Goal: Task Accomplishment & Management: Manage account settings

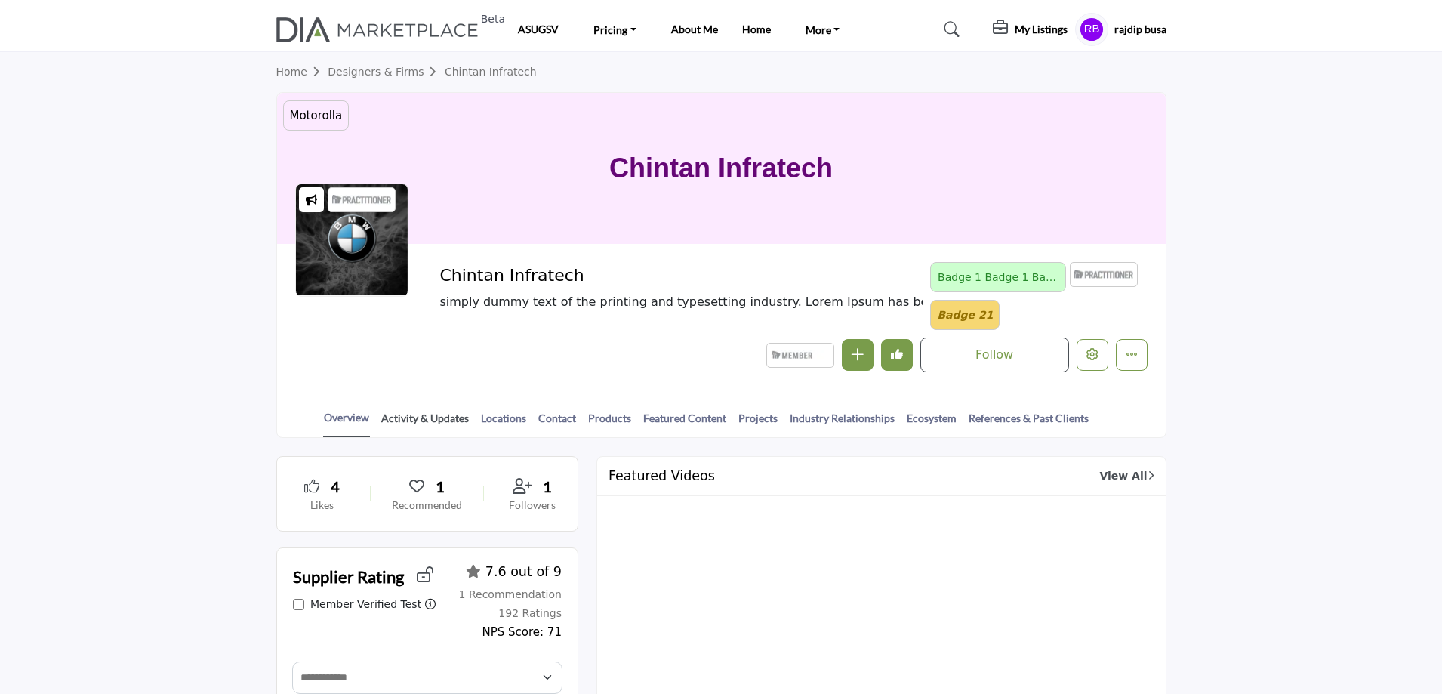
click at [438, 415] on link "Activity & Updates" at bounding box center [424, 423] width 89 height 26
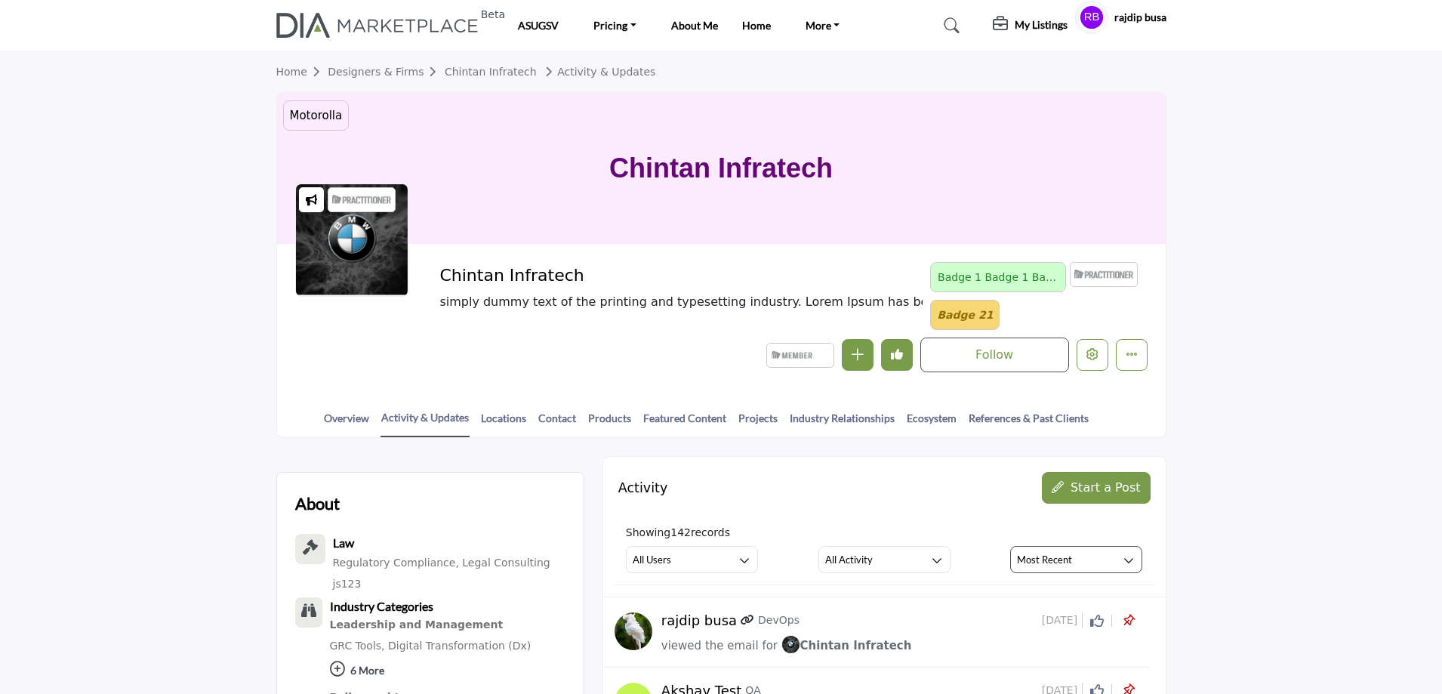
click at [1112, 472] on button "Start a Post" at bounding box center [1096, 488] width 108 height 32
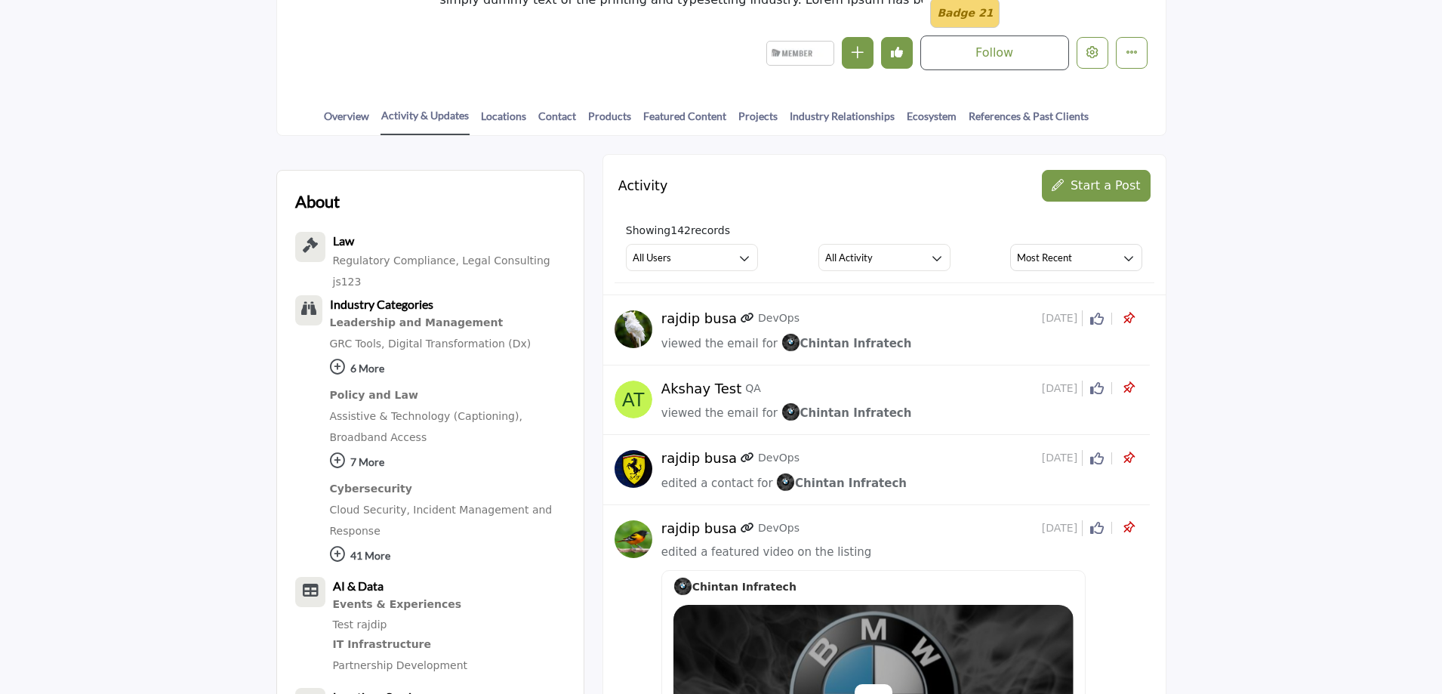
scroll to position [302, 0]
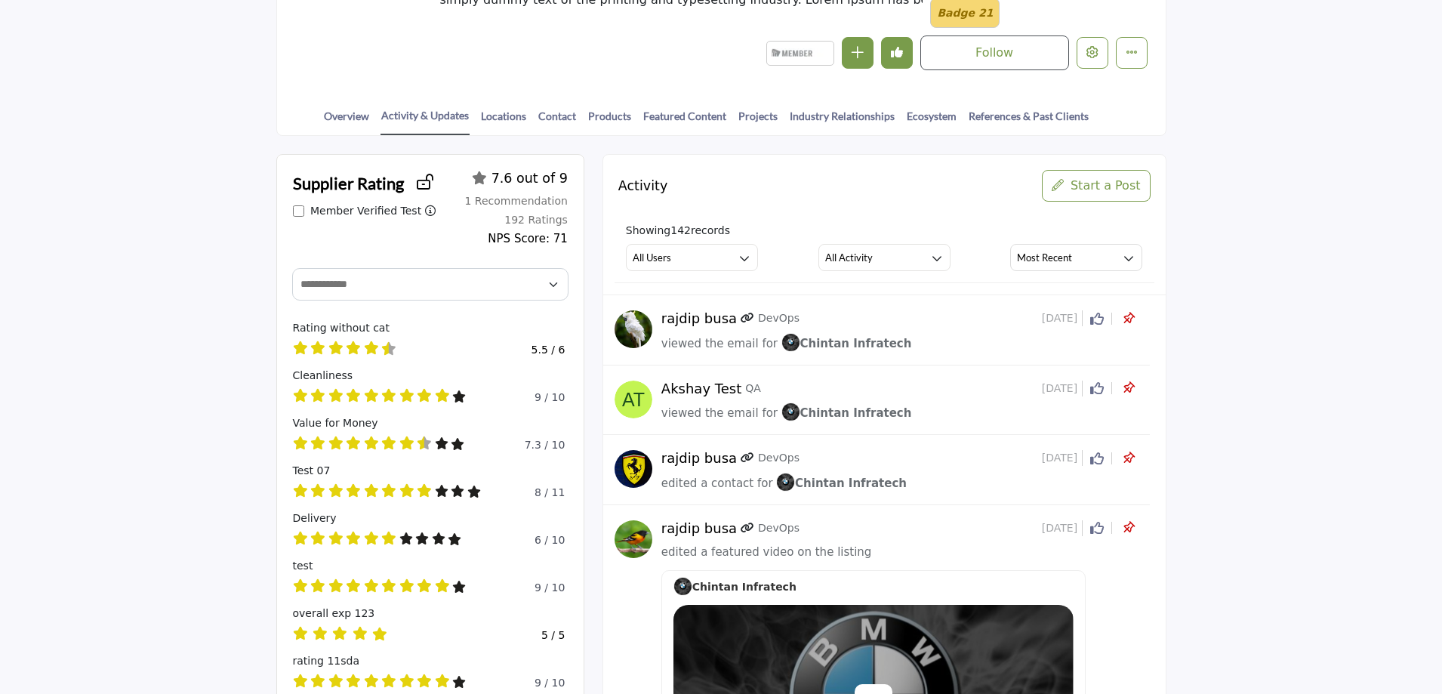
click at [1082, 169] on div "Activity Start a Post" at bounding box center [884, 178] width 562 height 47
click at [1104, 184] on span "Start a Post" at bounding box center [1105, 185] width 70 height 14
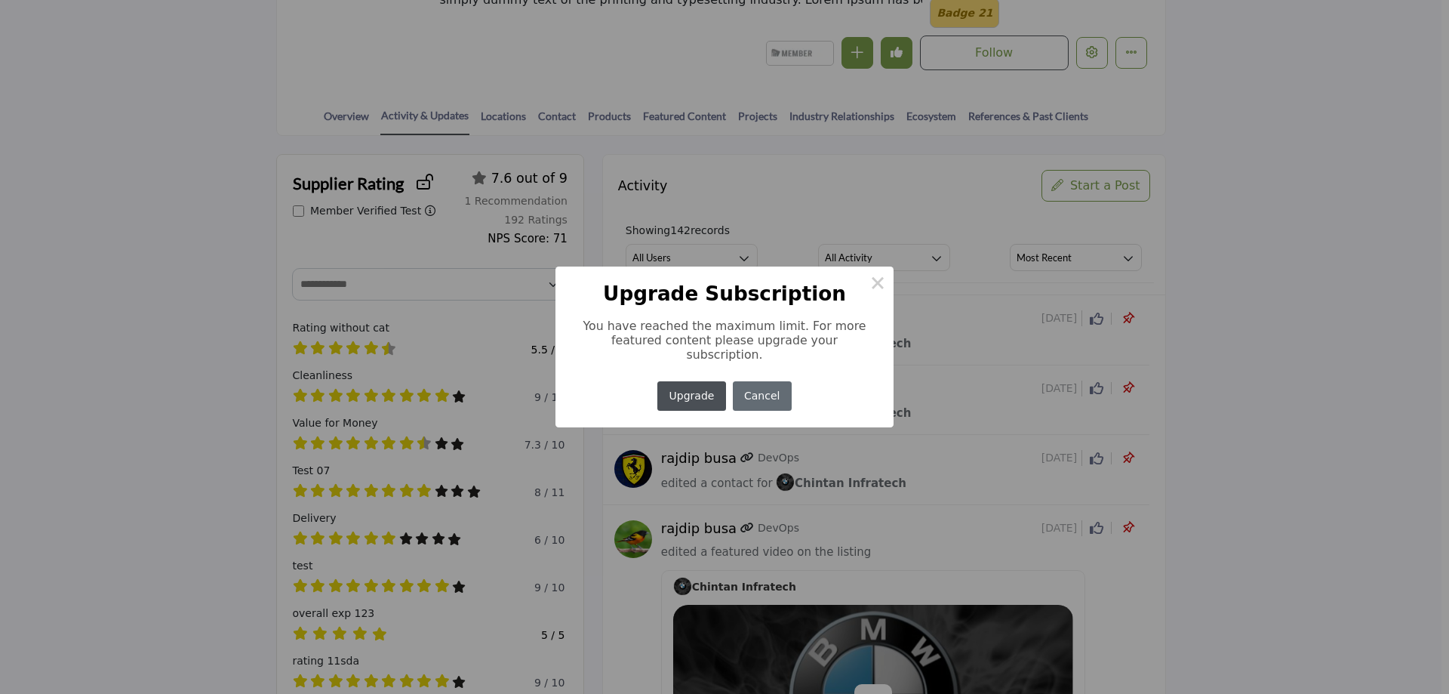
click at [749, 385] on button "Cancel" at bounding box center [762, 395] width 59 height 29
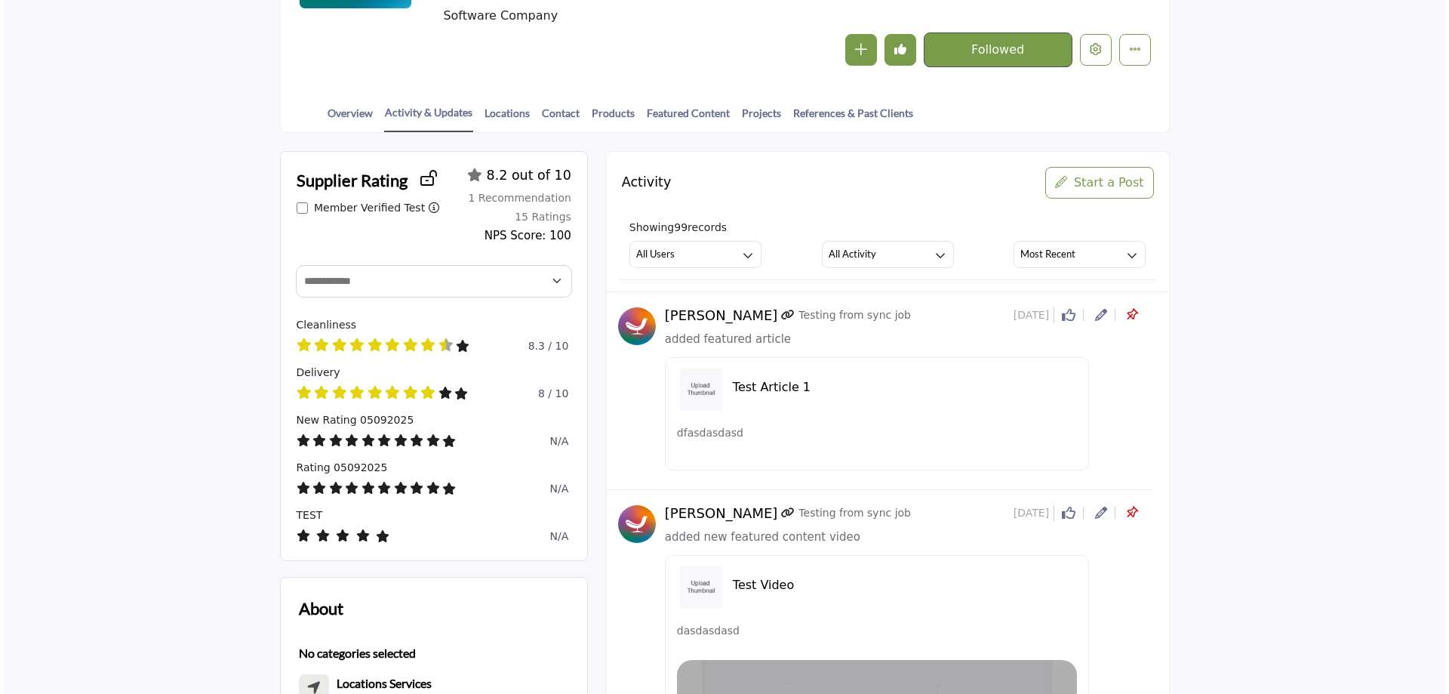
scroll to position [302, 0]
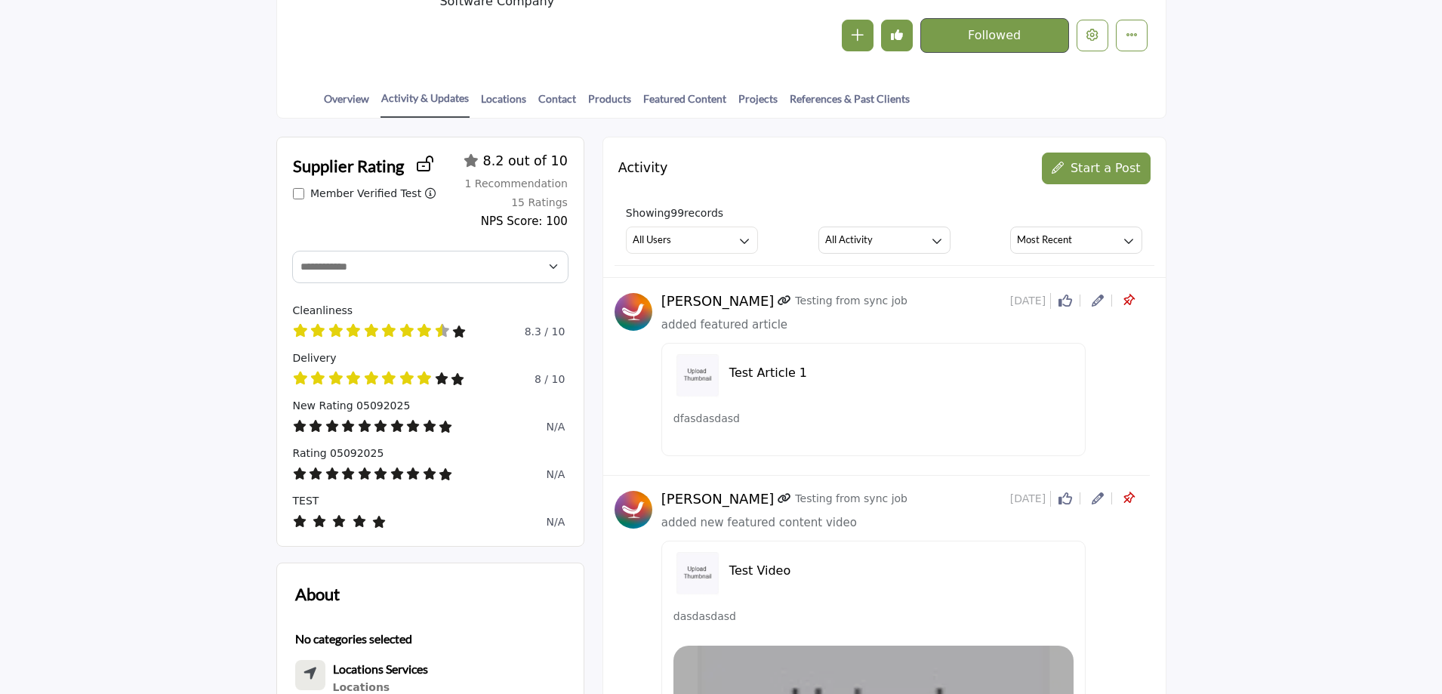
click at [1093, 167] on span "Start a Post" at bounding box center [1105, 168] width 70 height 14
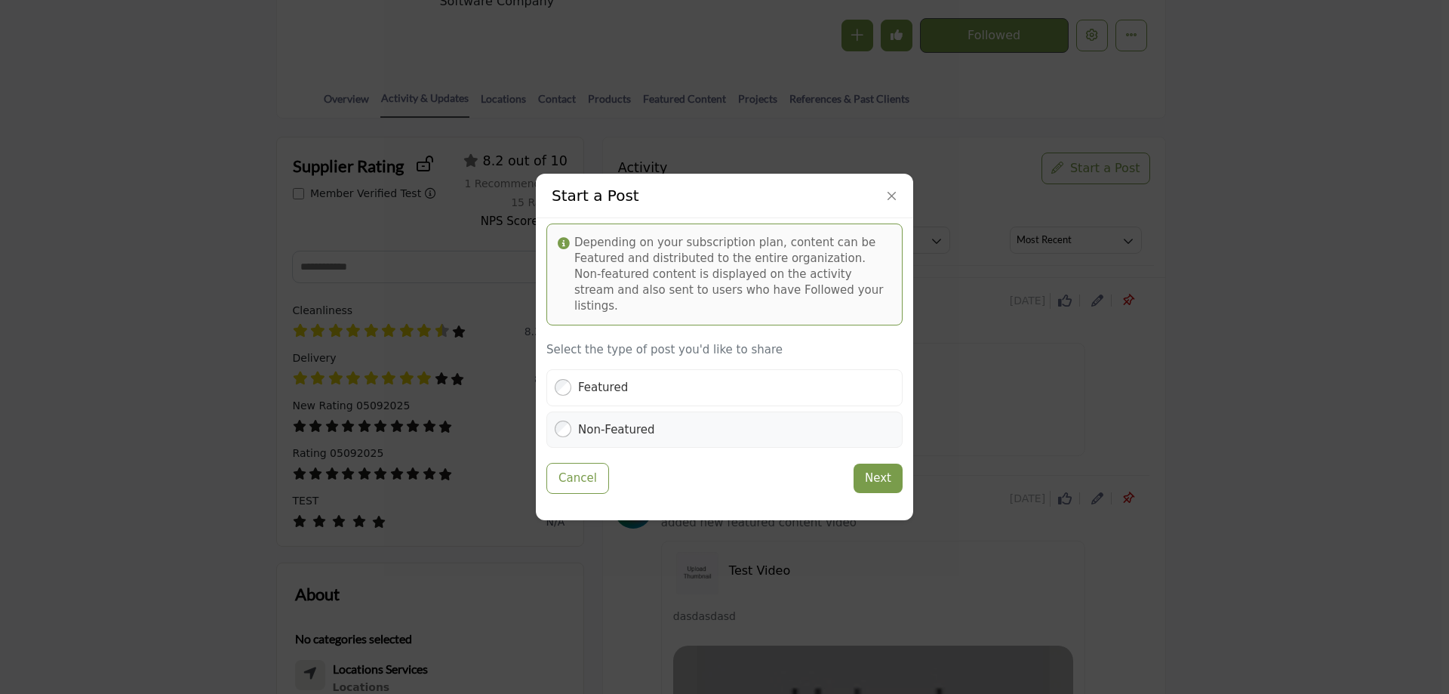
click at [611, 421] on label "Non-Featured" at bounding box center [616, 429] width 77 height 17
click at [866, 463] on button "Next" at bounding box center [878, 477] width 49 height 29
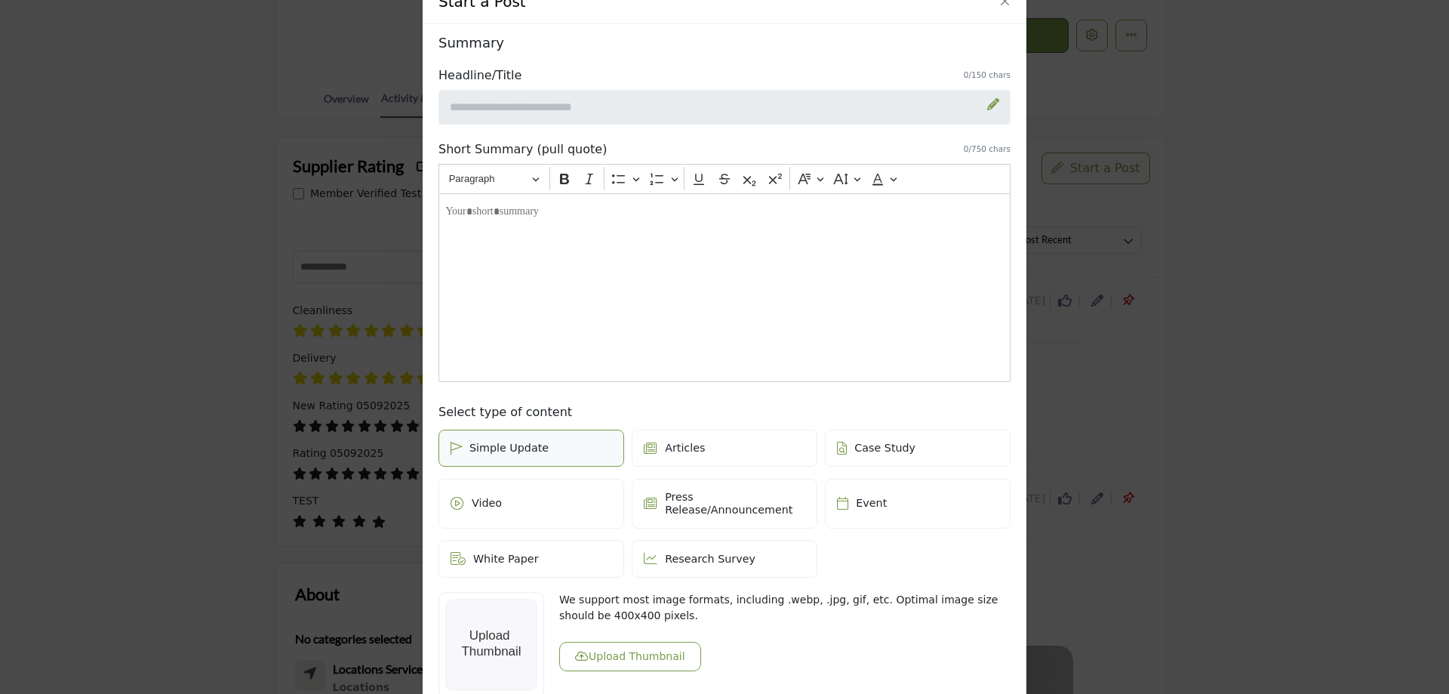
scroll to position [0, 0]
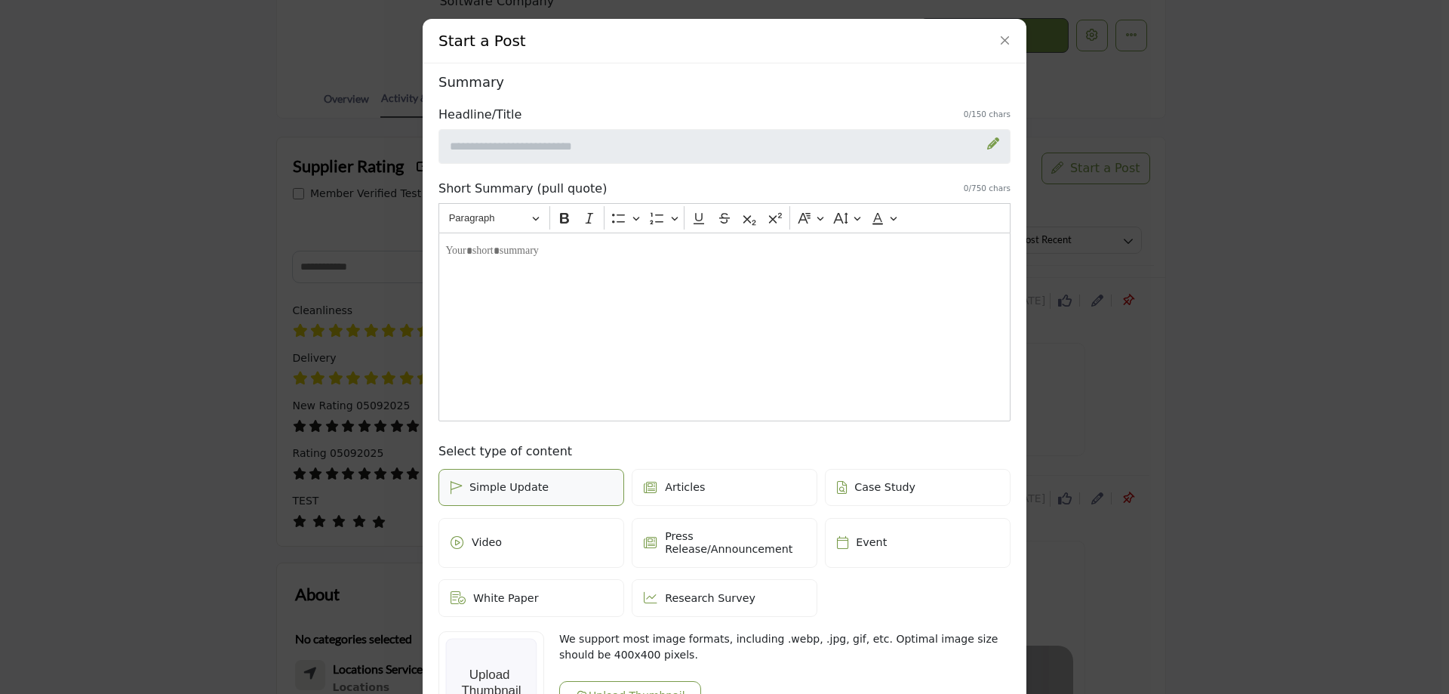
click at [710, 470] on label "Articles" at bounding box center [725, 488] width 186 height 38
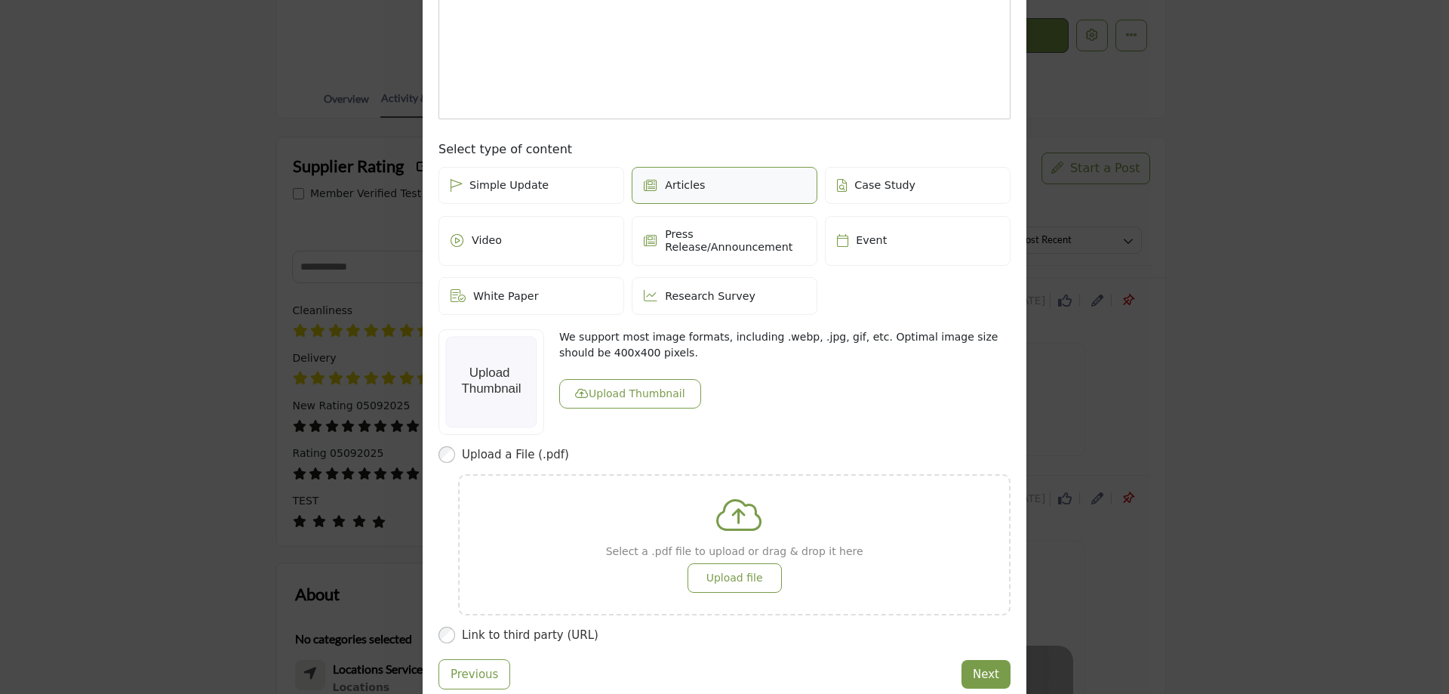
click at [860, 196] on label "Case Study" at bounding box center [918, 186] width 186 height 38
click at [771, 243] on label "Press Release/Announcement" at bounding box center [725, 241] width 186 height 50
click at [841, 236] on icon at bounding box center [842, 241] width 11 height 14
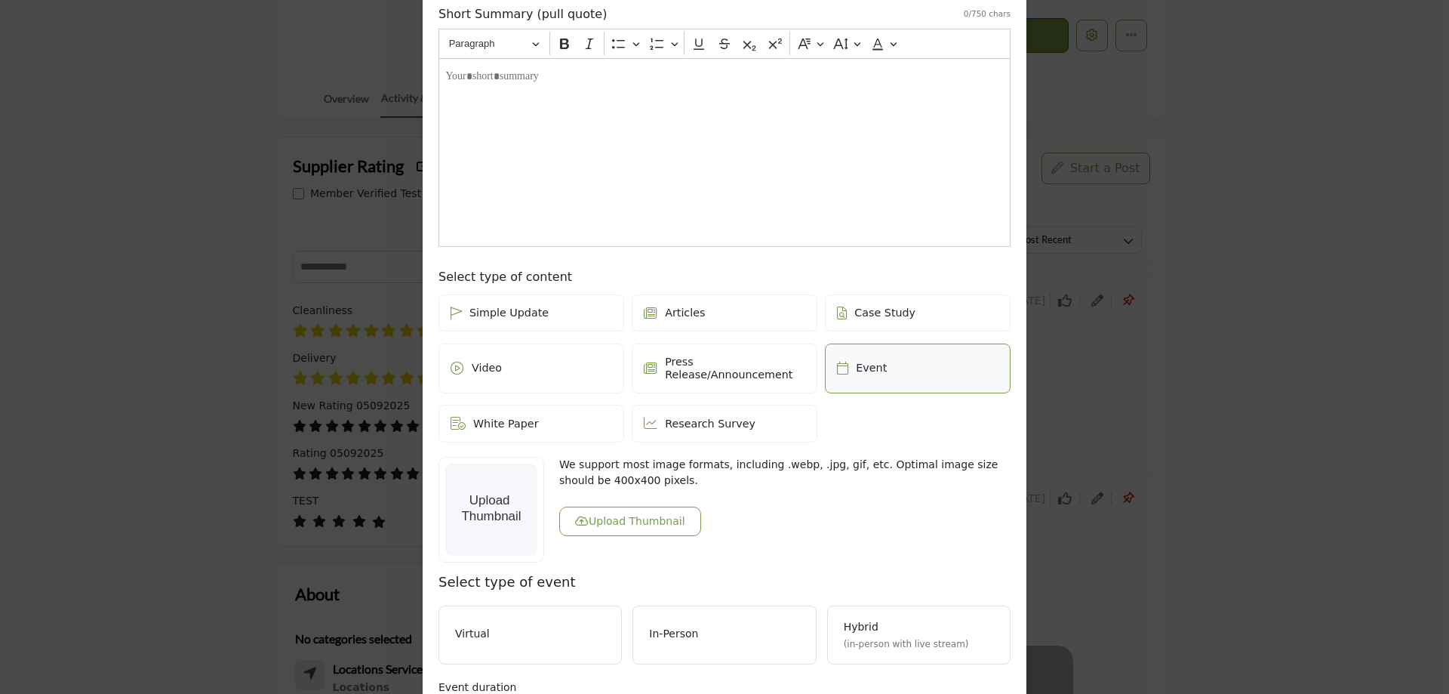
scroll to position [0, 0]
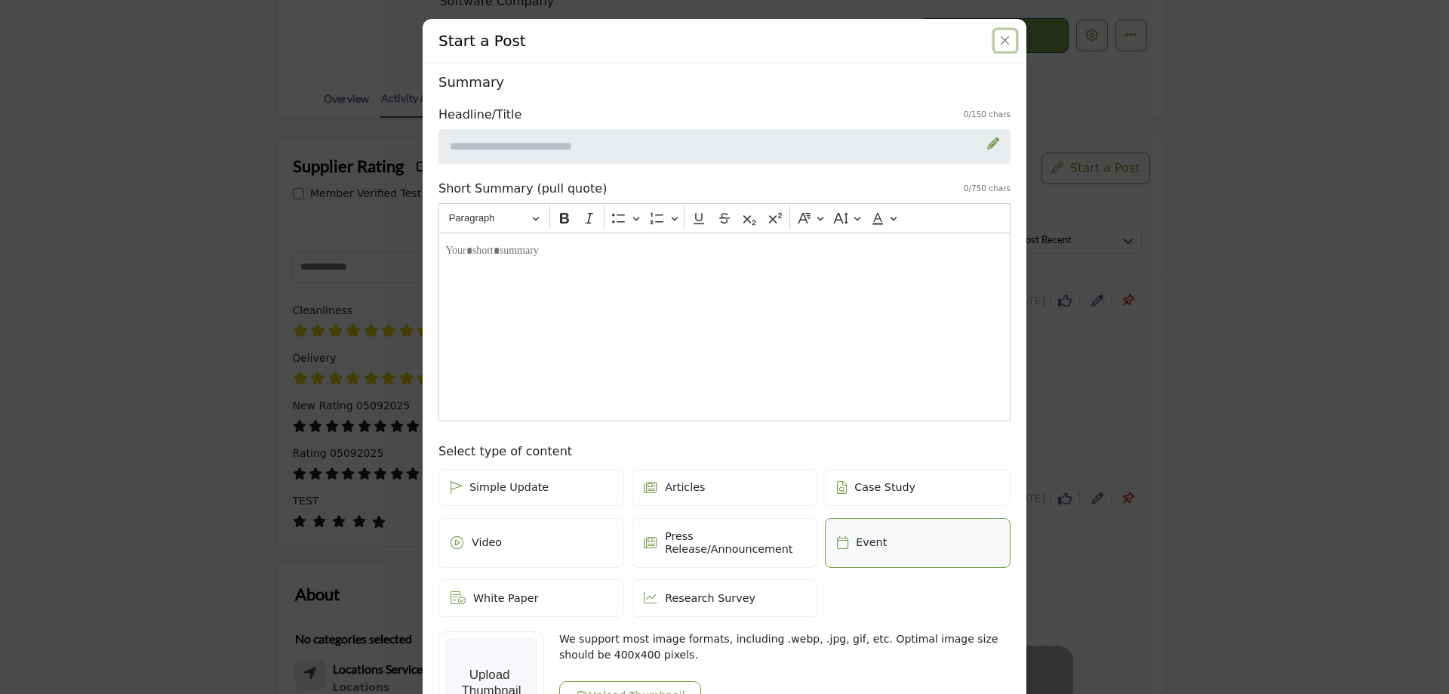
click at [1006, 42] on button "Close" at bounding box center [1005, 40] width 21 height 21
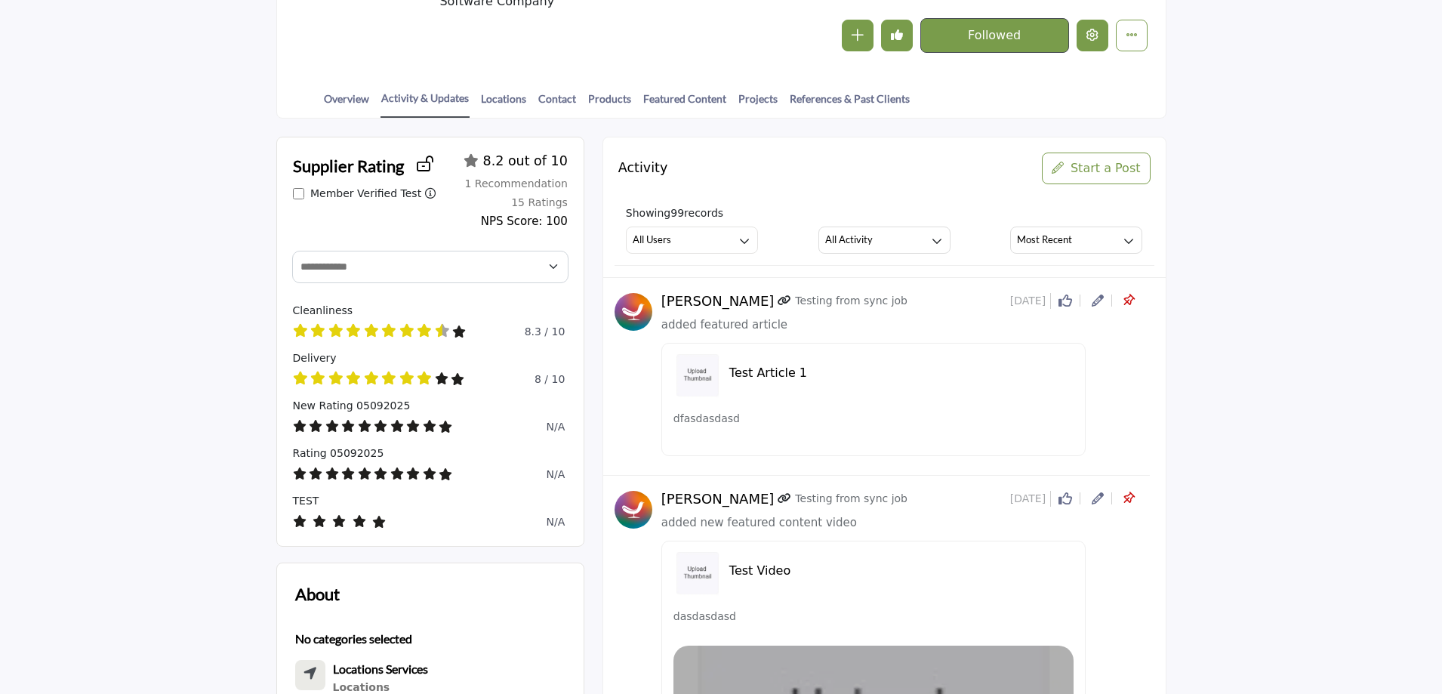
click at [1085, 43] on button "Edit company" at bounding box center [1092, 36] width 32 height 32
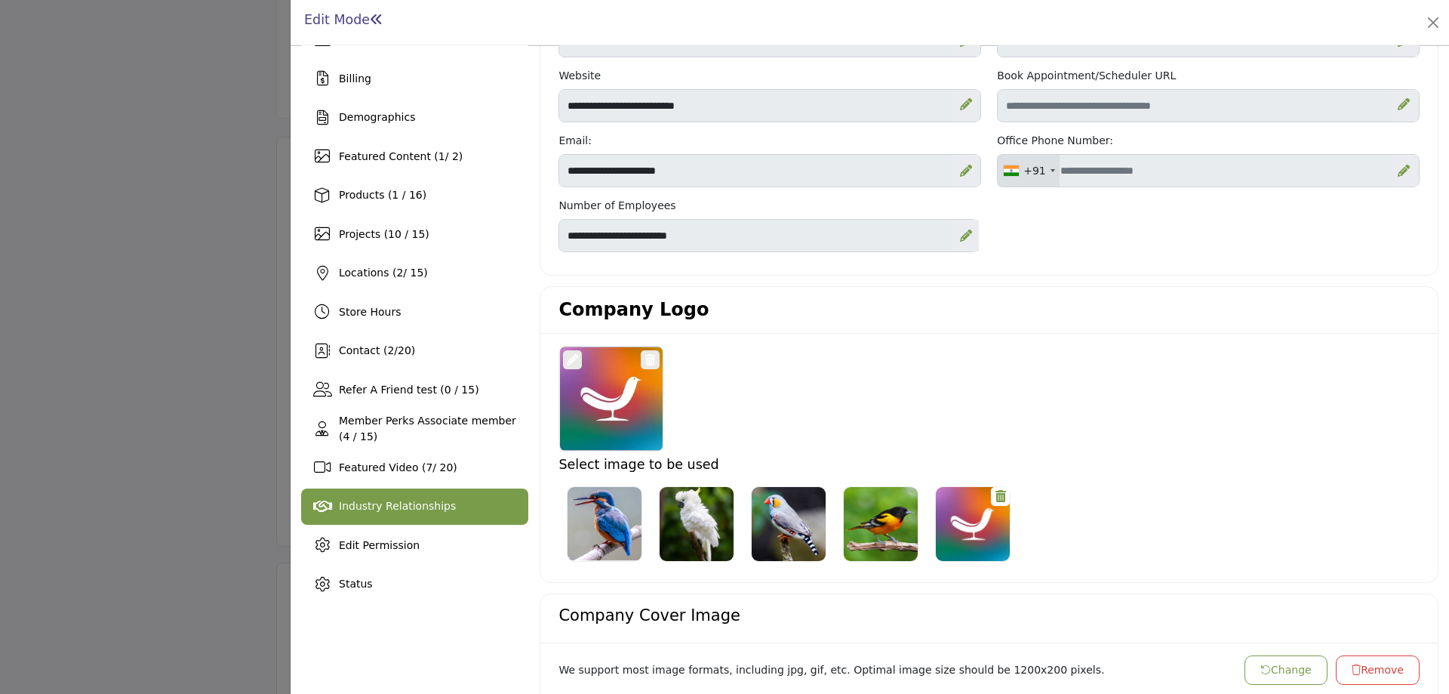
click at [425, 512] on span "Industry Relationships" at bounding box center [397, 506] width 117 height 12
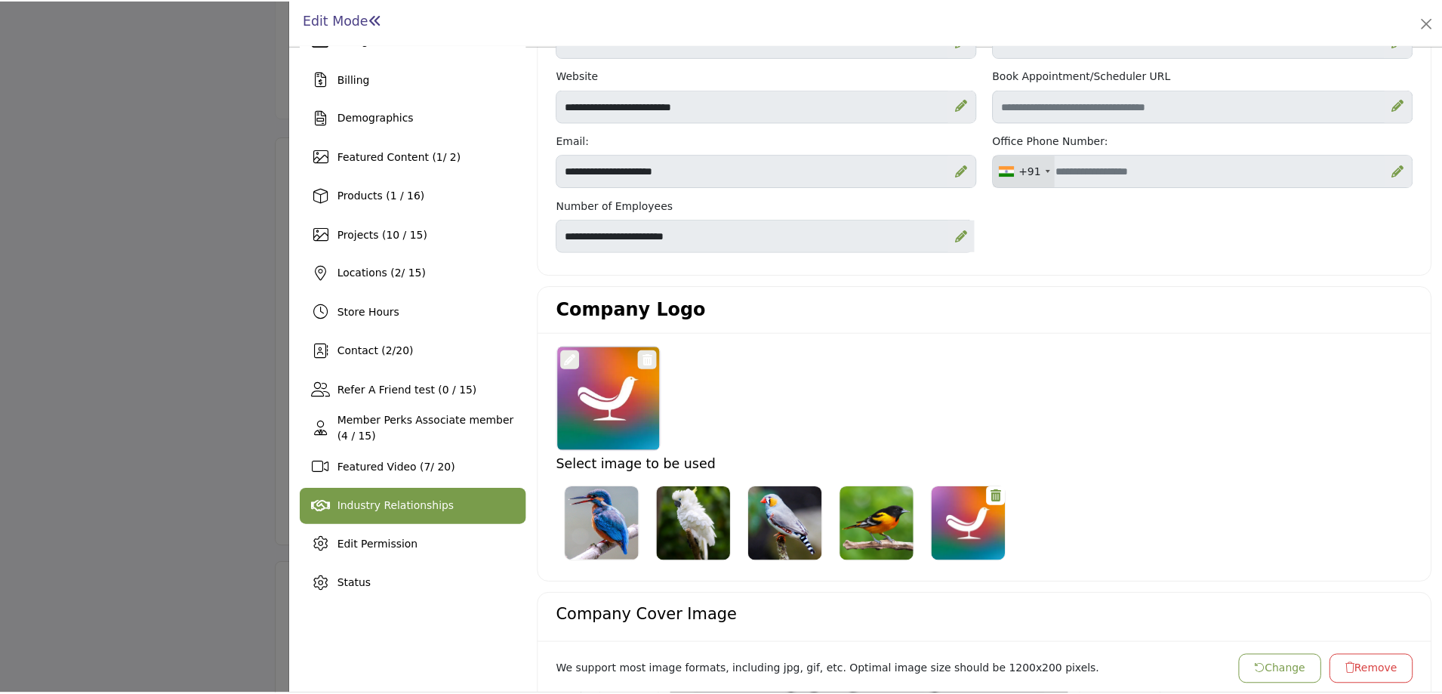
scroll to position [71, 0]
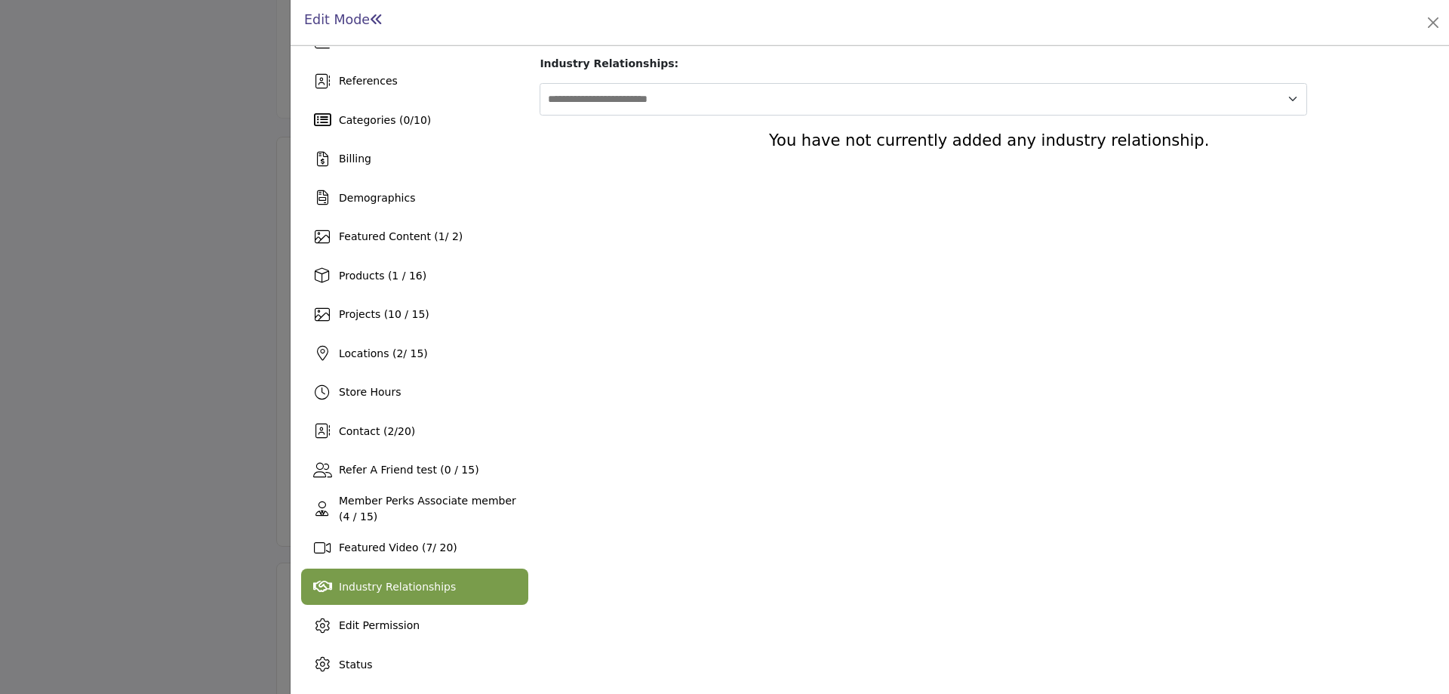
click at [1421, 29] on div "Edit Mode You are now opted into the directory. Your listing is now Active." at bounding box center [869, 22] width 1137 height 23
click at [1425, 23] on button "Close" at bounding box center [1433, 22] width 21 height 21
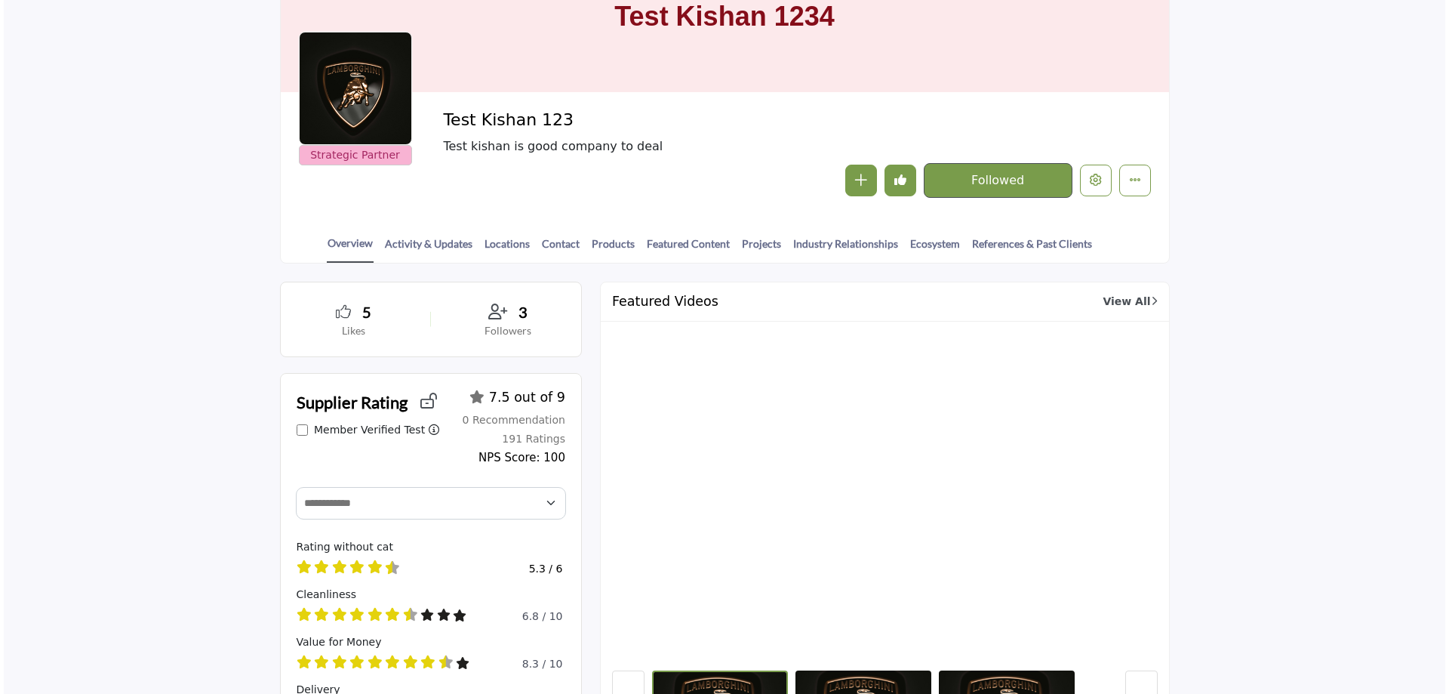
scroll to position [151, 0]
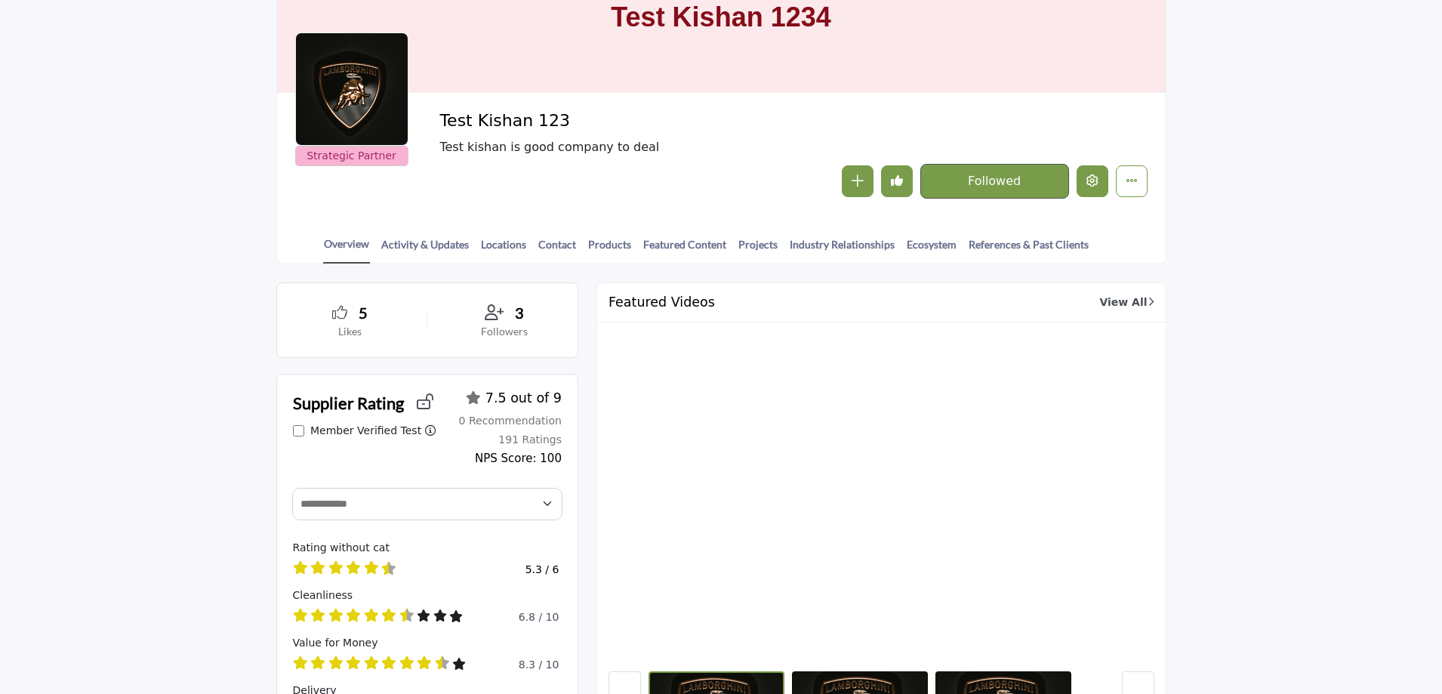
click at [1093, 177] on icon "Edit company" at bounding box center [1092, 180] width 12 height 12
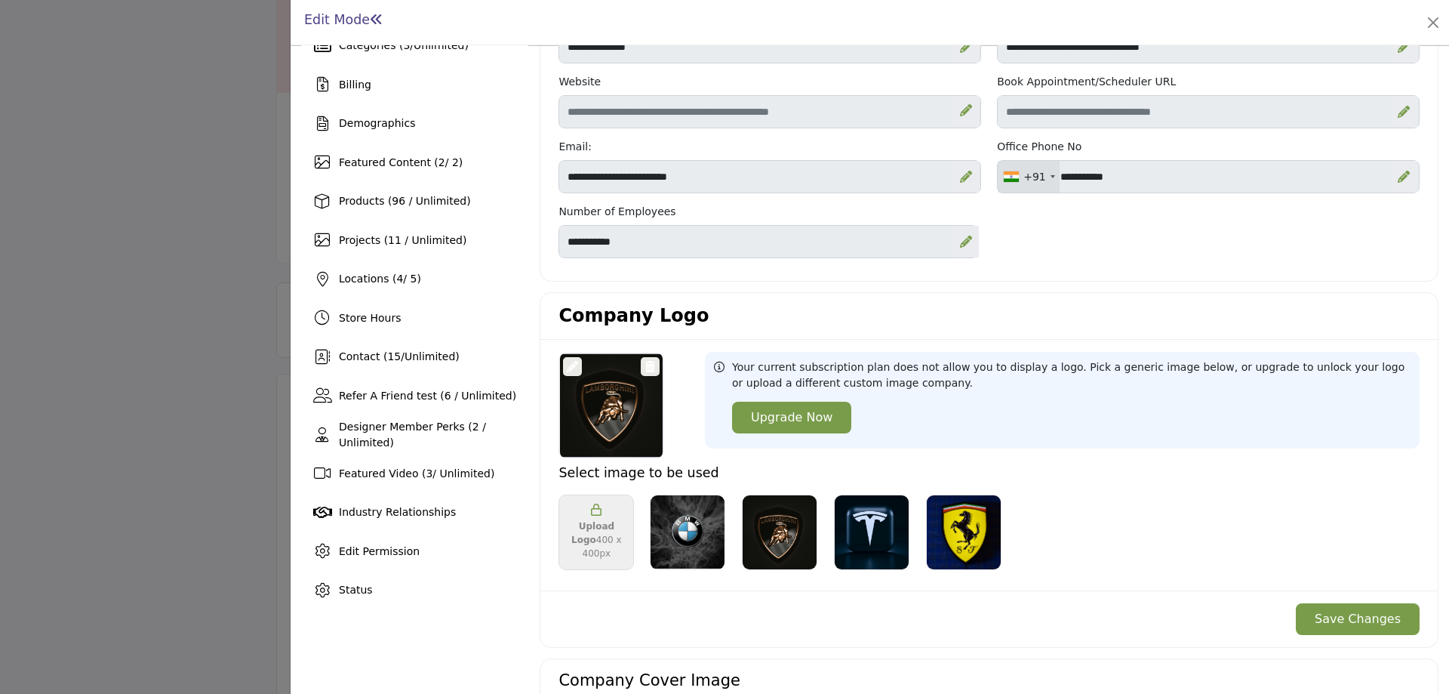
scroll to position [151, 0]
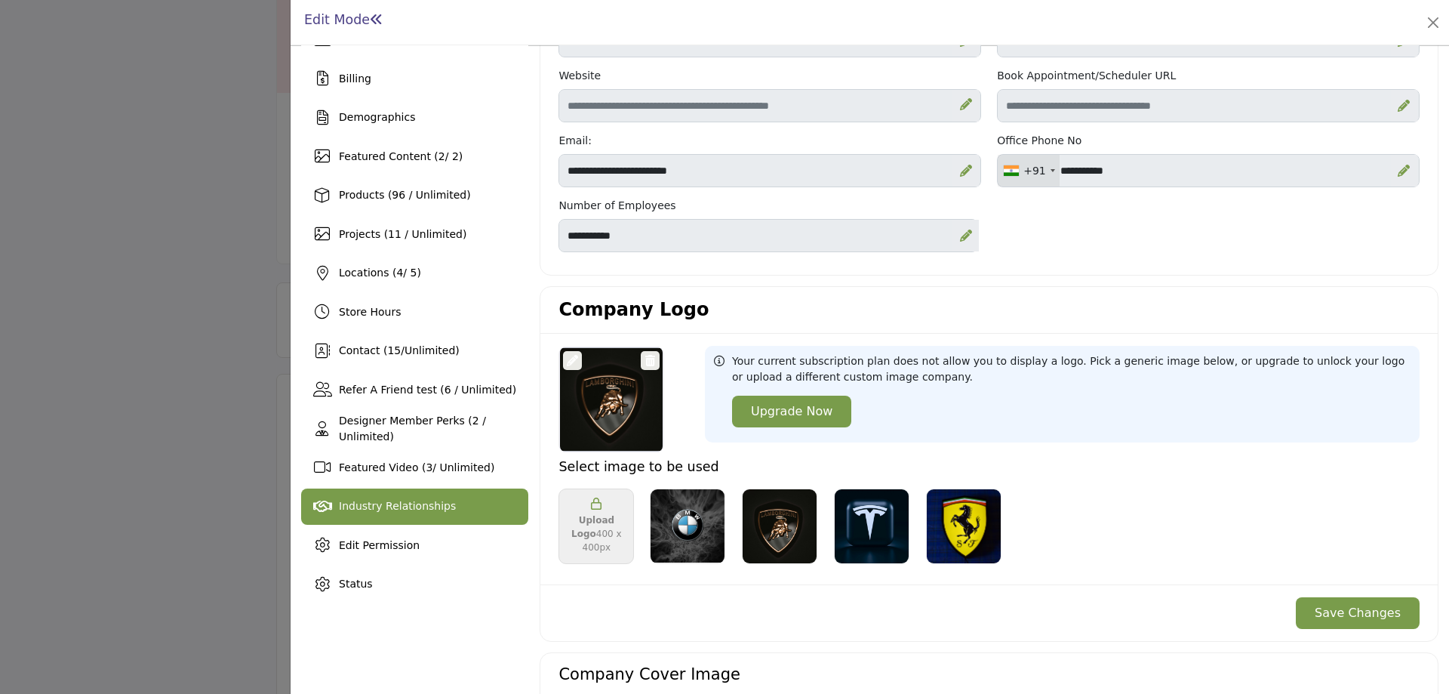
click at [374, 516] on div "Industry Relationships" at bounding box center [414, 506] width 227 height 36
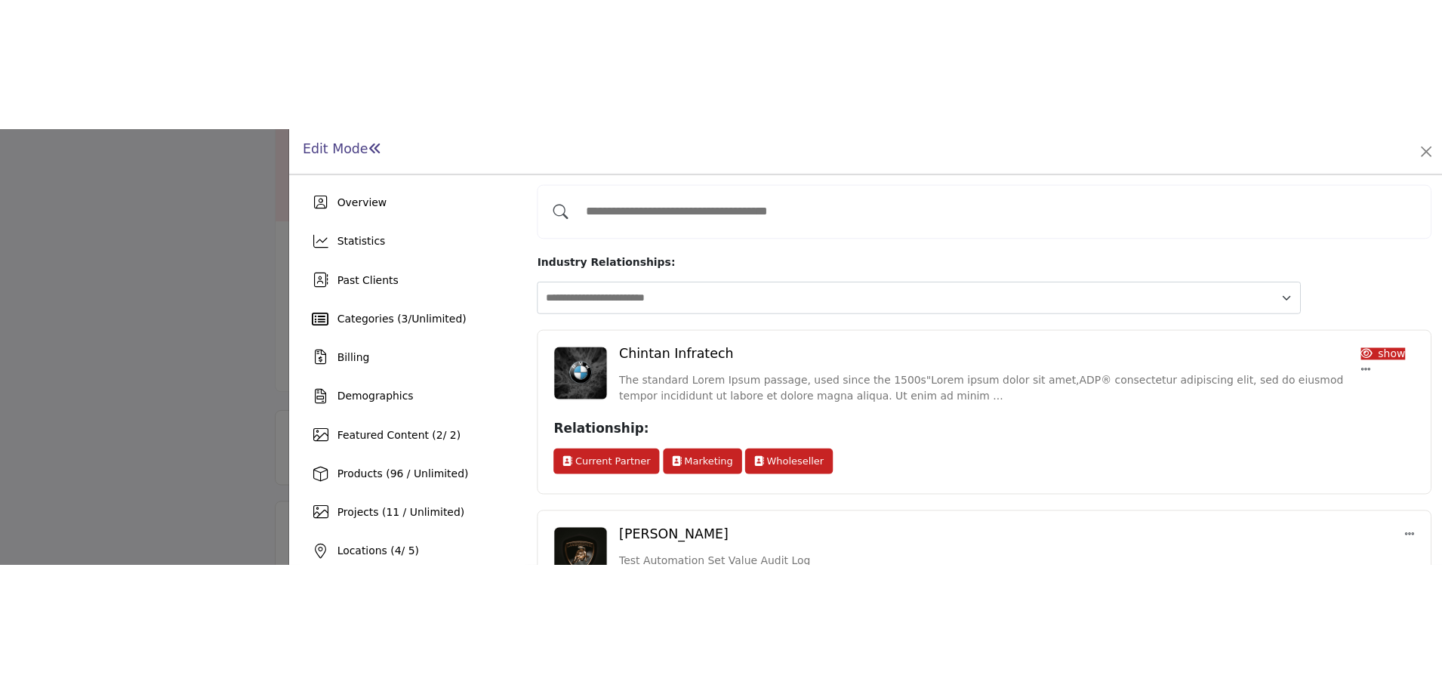
scroll to position [151, 0]
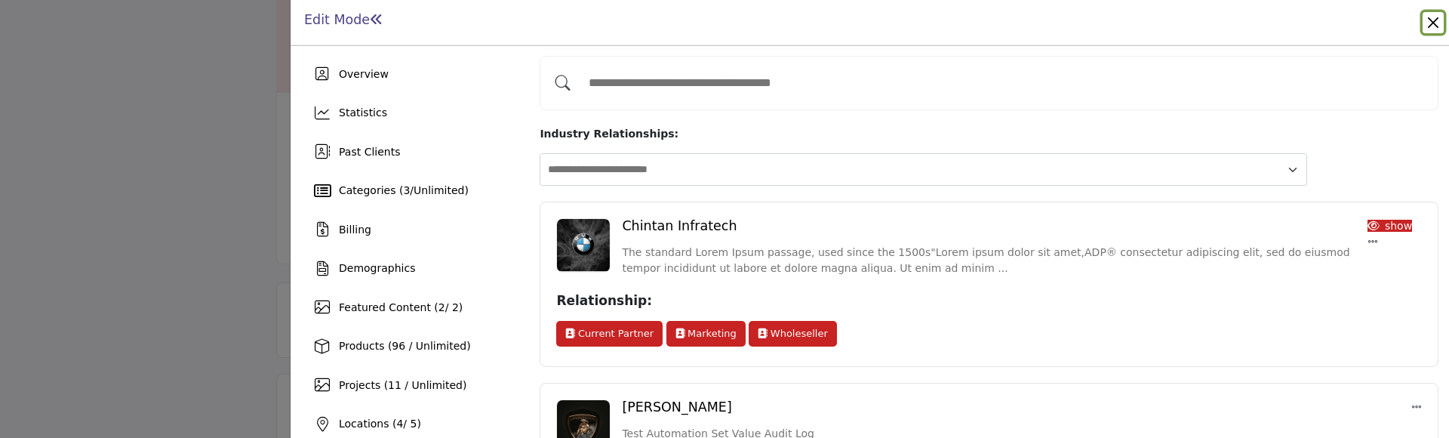
click at [1435, 32] on button "Close" at bounding box center [1433, 22] width 21 height 21
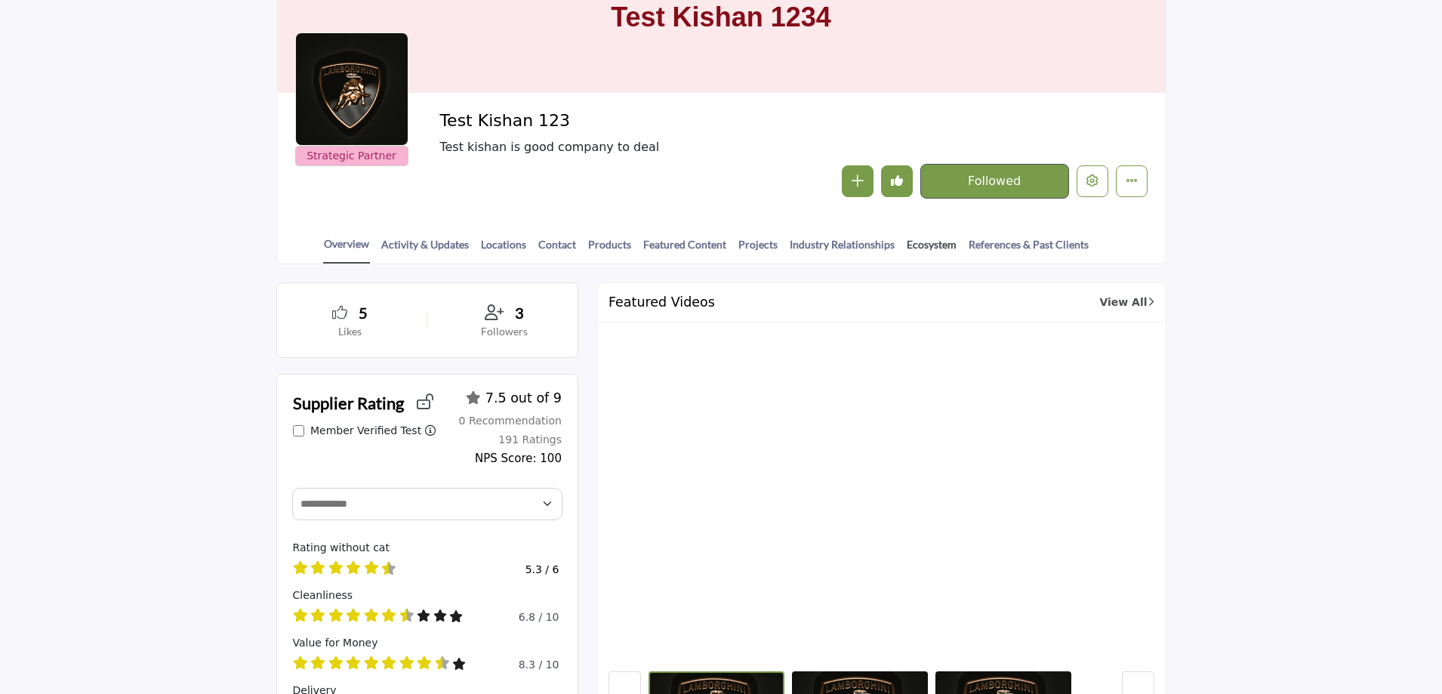
click at [937, 246] on link "Ecosystem" at bounding box center [931, 249] width 51 height 26
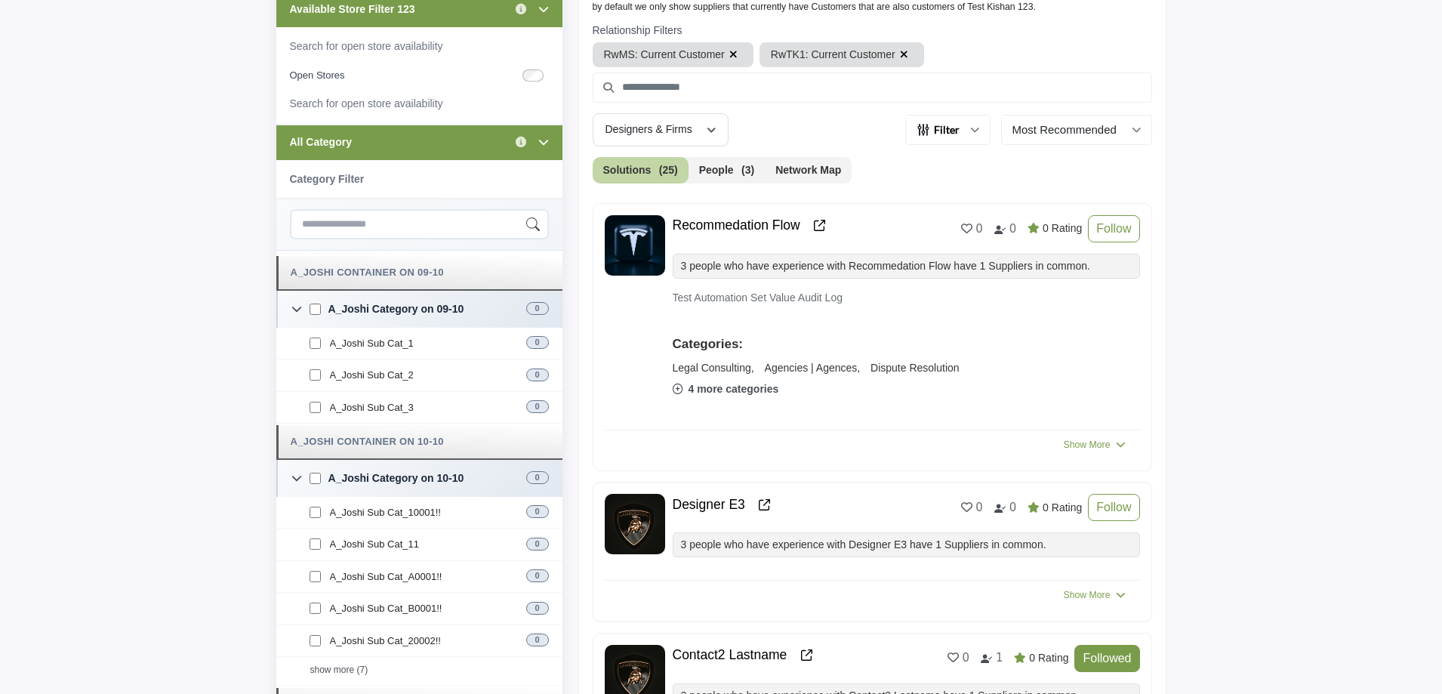
scroll to position [528, 0]
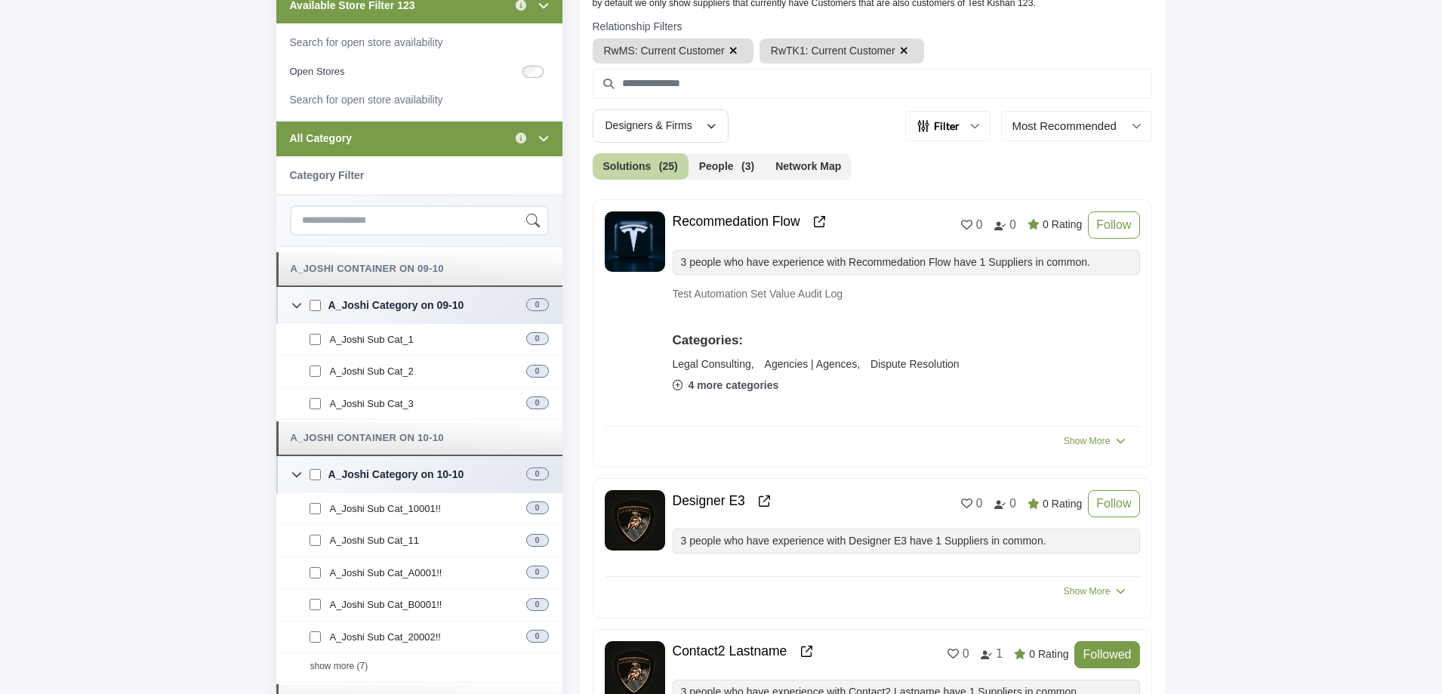
click at [778, 176] on button "Network Map" at bounding box center [808, 166] width 87 height 26
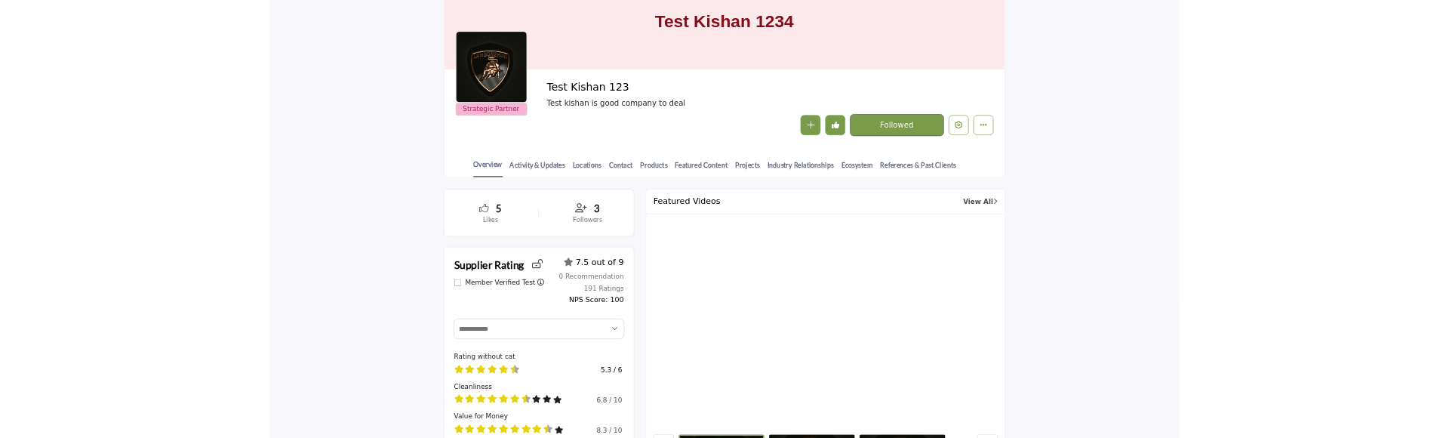
scroll to position [75, 0]
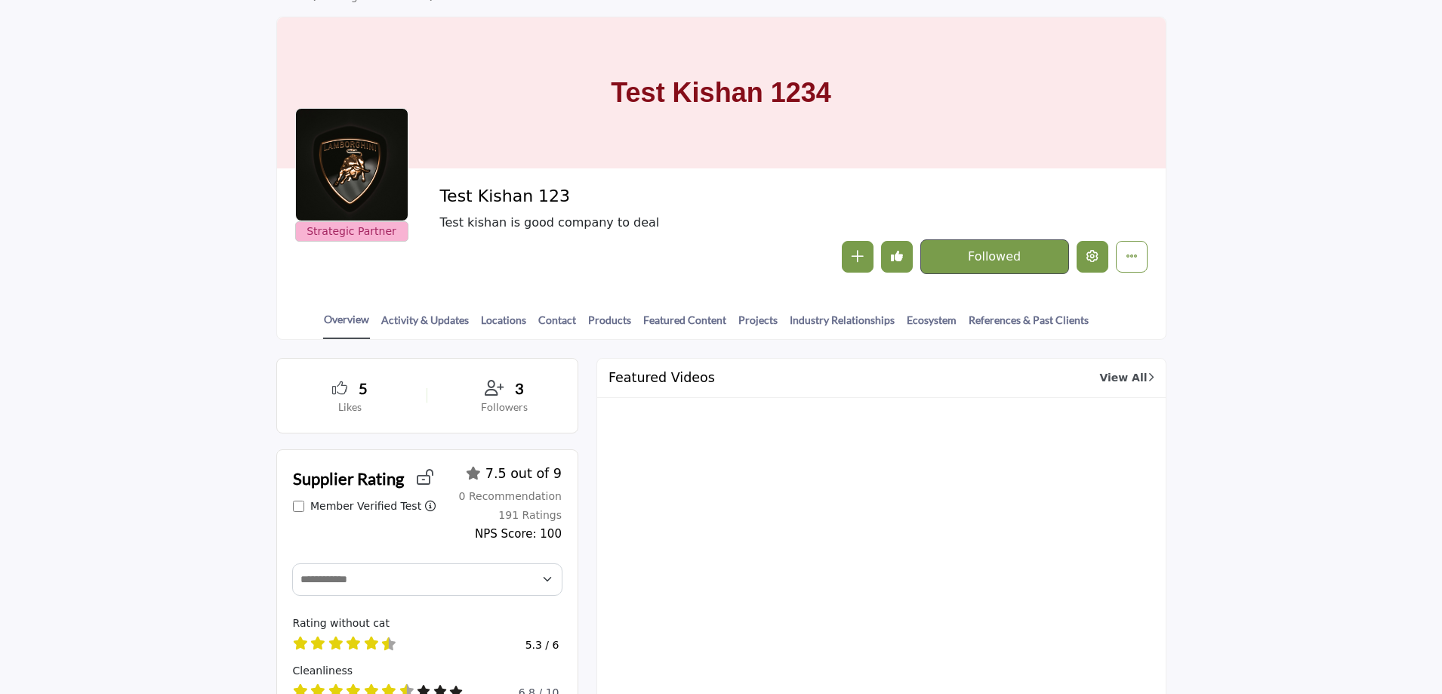
click at [1094, 261] on icon "Edit company" at bounding box center [1092, 256] width 12 height 12
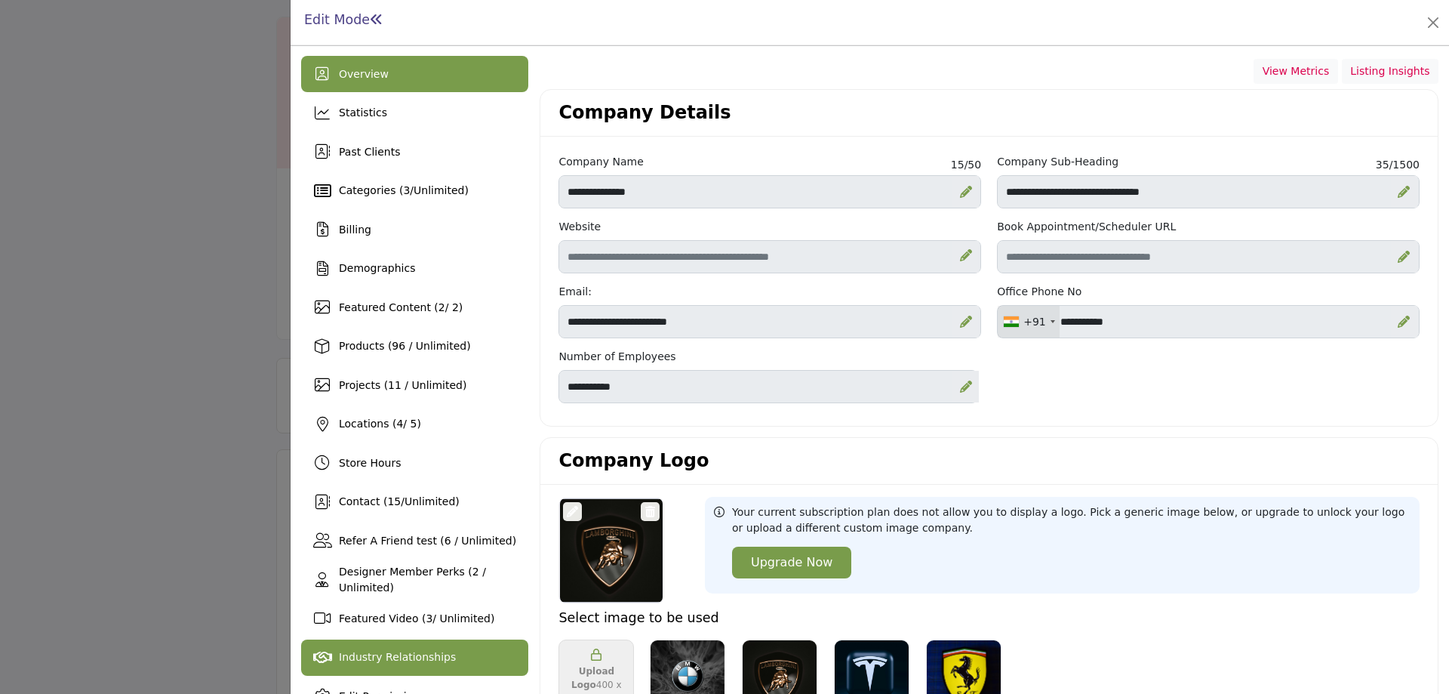
click at [419, 648] on div "Industry Relationships" at bounding box center [414, 657] width 227 height 36
